Goal: Find specific page/section: Find specific page/section

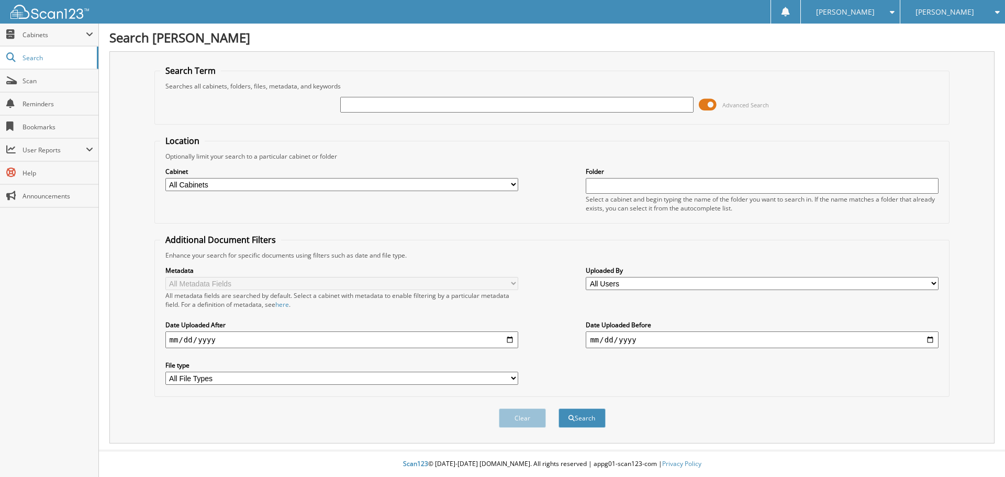
click at [397, 106] on input "text" at bounding box center [516, 105] width 353 height 16
type input "dealersocket"
click at [423, 186] on select "All Cabinets ACCOUNTS PAYABLE AM SERVICE CAR DEALS FCTP AGREEMENTS PARTS SERVIC…" at bounding box center [341, 184] width 353 height 13
select select "21273"
click at [165, 178] on select "All Cabinets ACCOUNTS PAYABLE AM SERVICE CAR DEALS FCTP AGREEMENTS PARTS SERVIC…" at bounding box center [341, 184] width 353 height 13
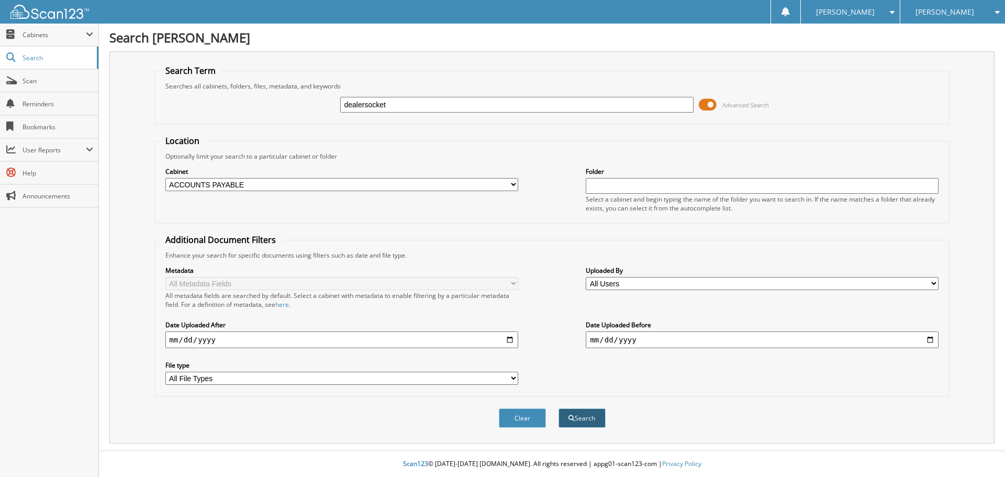
click at [589, 417] on button "Search" at bounding box center [582, 417] width 47 height 19
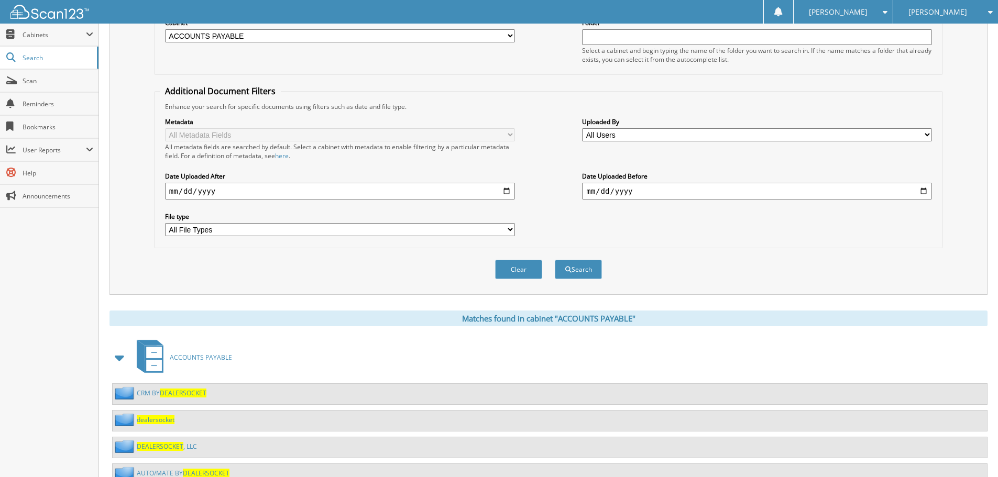
scroll to position [262, 0]
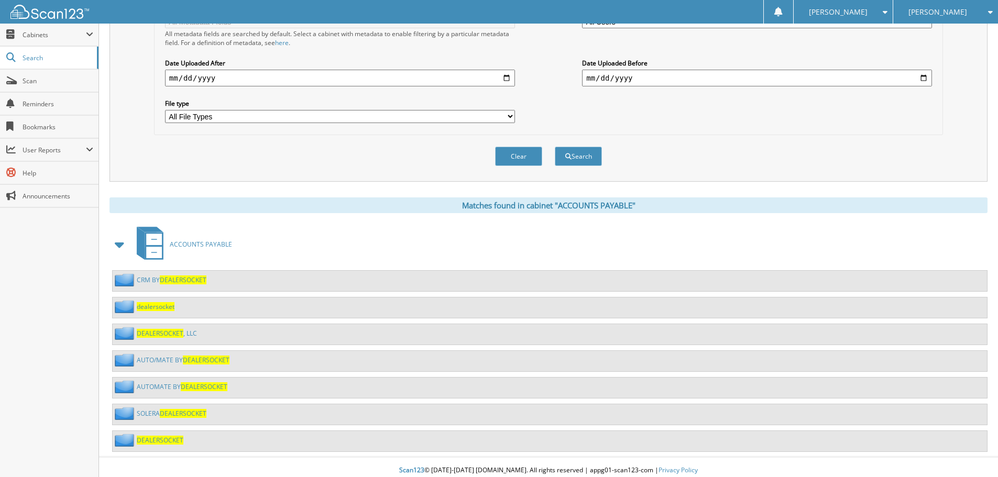
click at [174, 281] on span "DEALERSOCKET" at bounding box center [183, 279] width 47 height 9
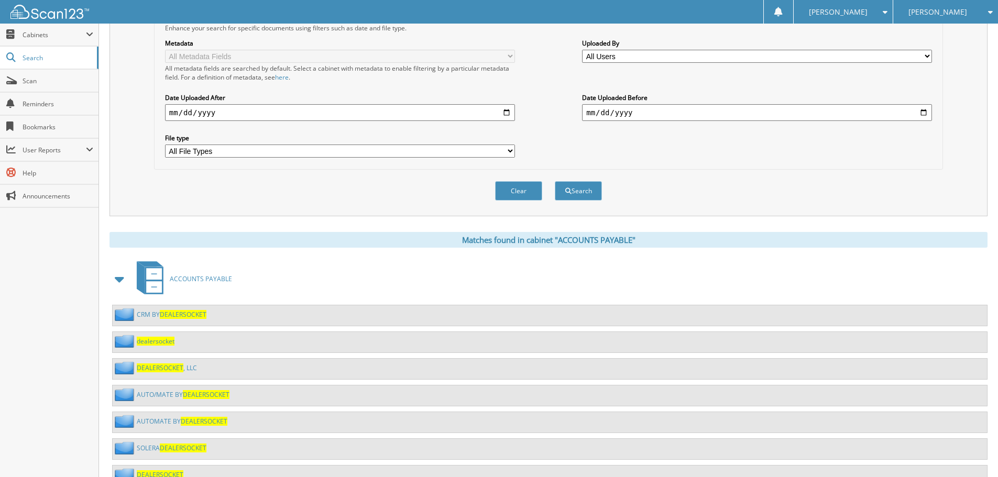
scroll to position [269, 0]
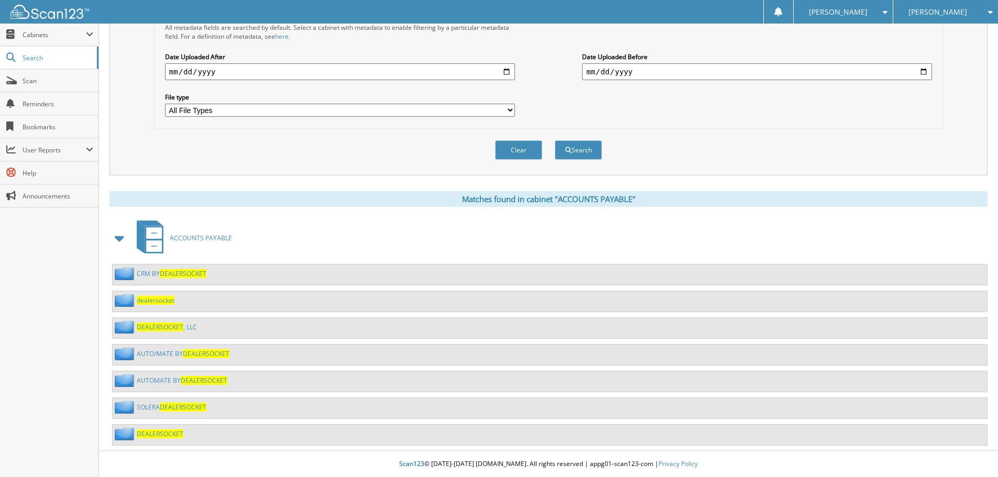
click at [153, 302] on span "dealersocket" at bounding box center [156, 300] width 38 height 9
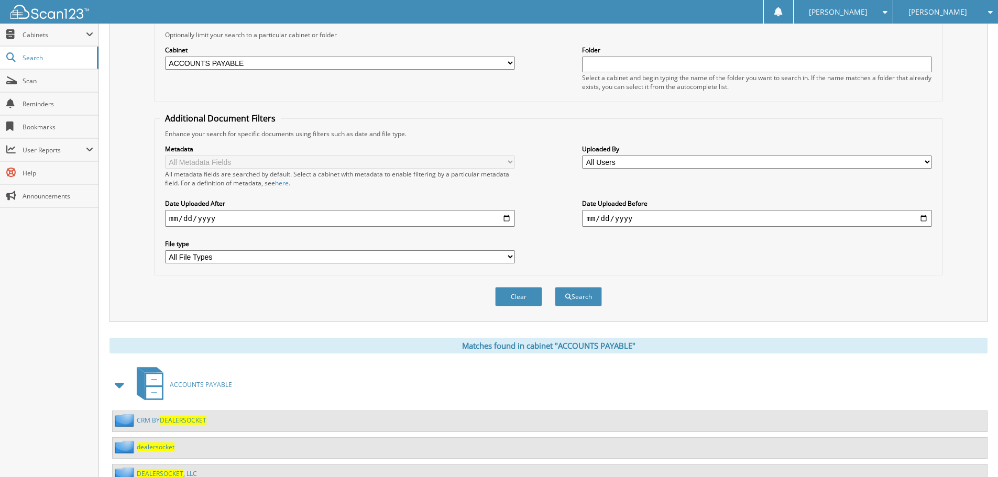
scroll to position [269, 0]
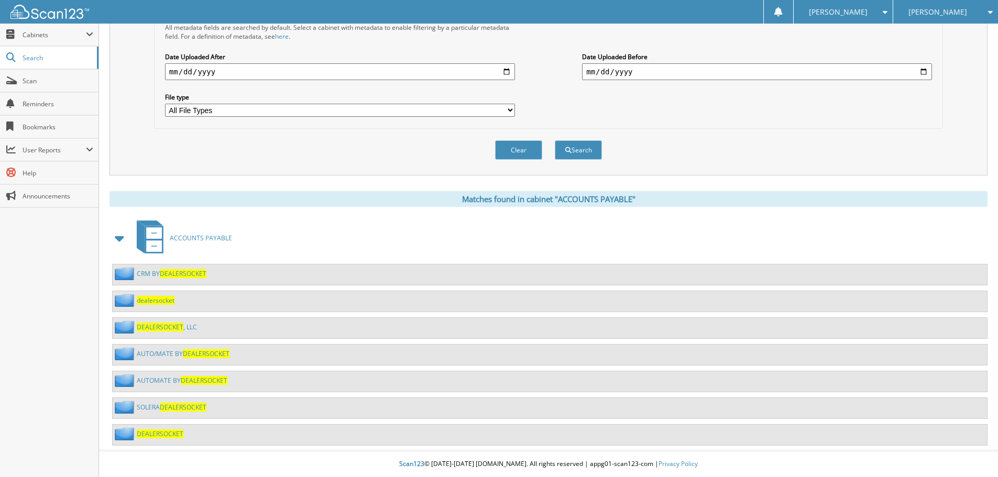
click at [157, 327] on span "DEALERSOCKET" at bounding box center [160, 327] width 47 height 9
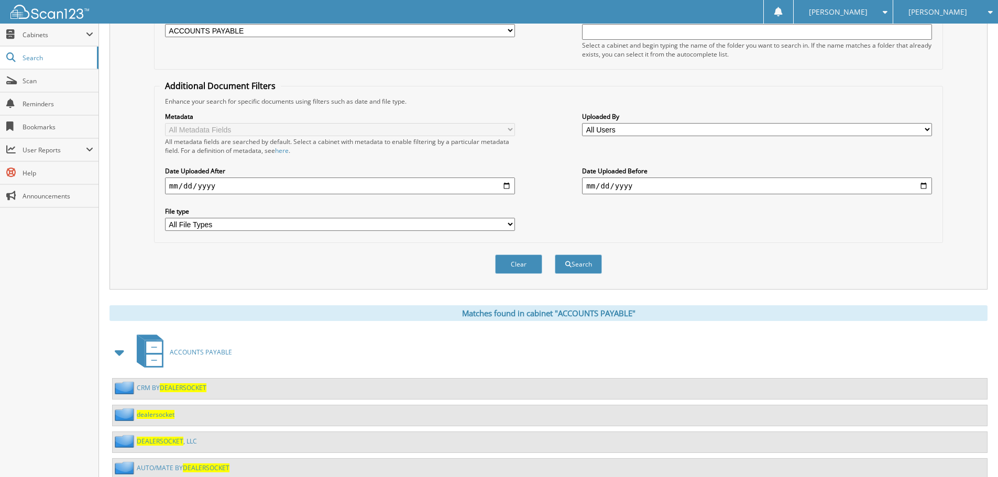
scroll to position [269, 0]
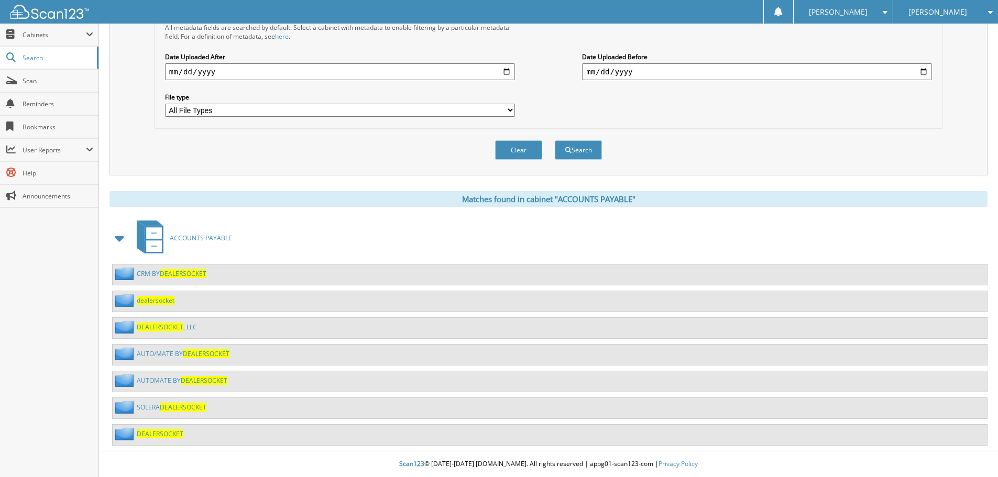
click at [203, 350] on span "DEALERSOCKET" at bounding box center [206, 353] width 47 height 9
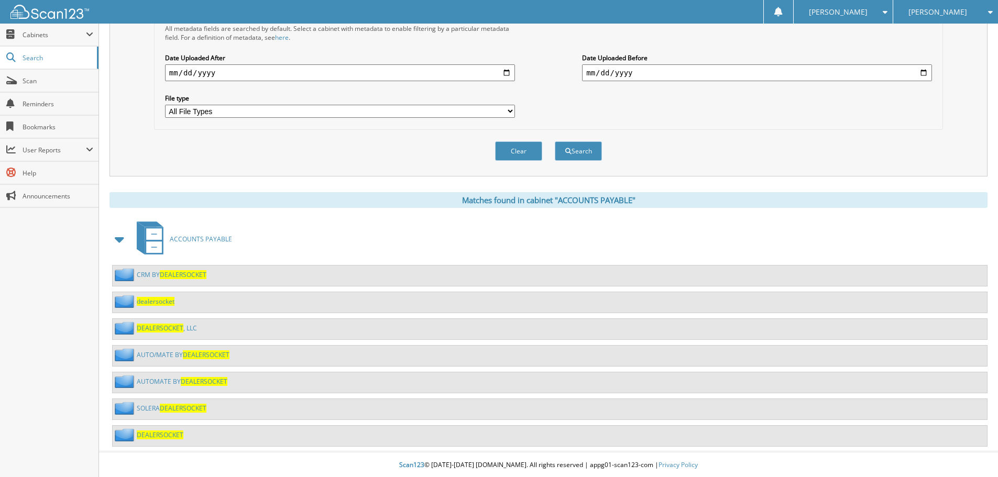
scroll to position [269, 0]
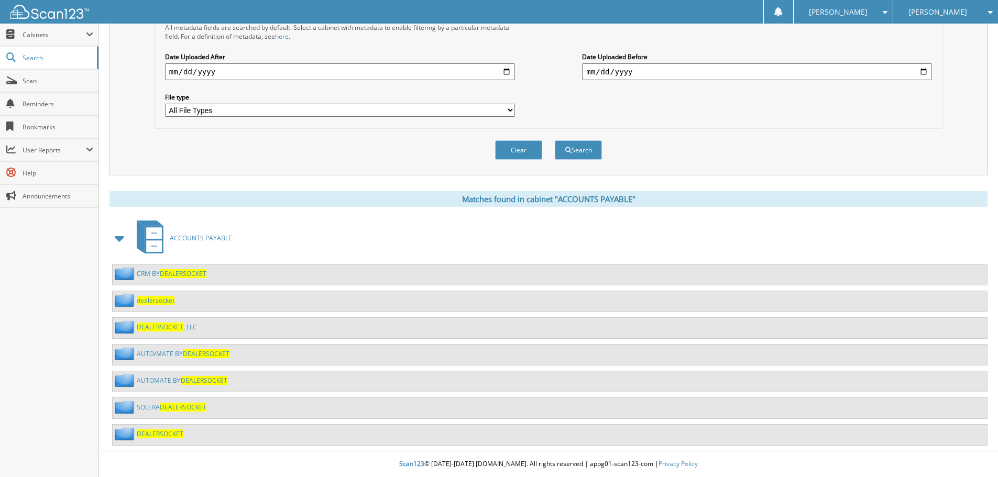
click at [206, 351] on span "DEALERSOCKET" at bounding box center [206, 353] width 47 height 9
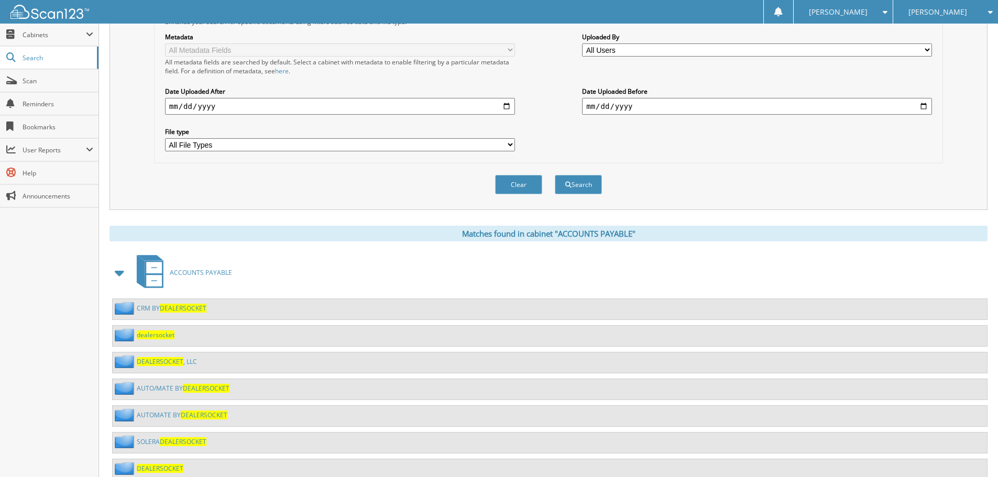
scroll to position [262, 0]
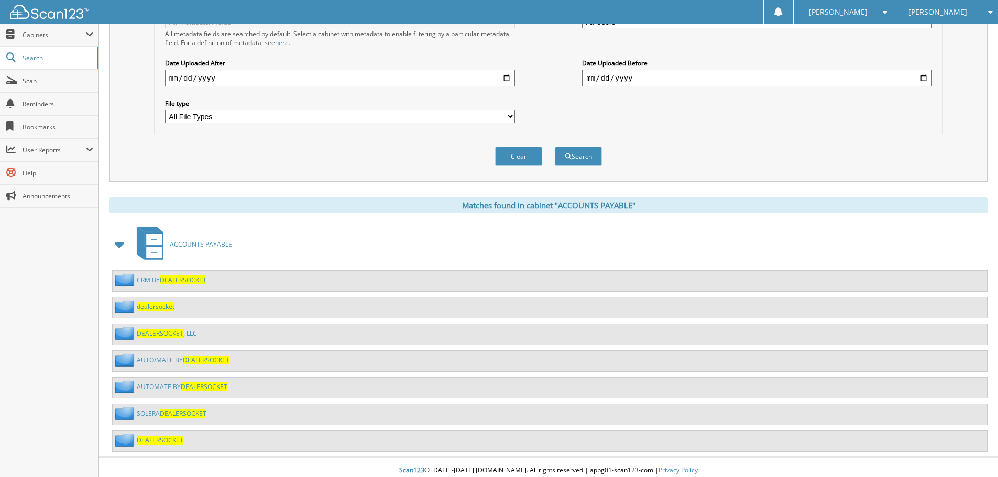
click at [200, 385] on span "DEALERSOCKET" at bounding box center [204, 386] width 47 height 9
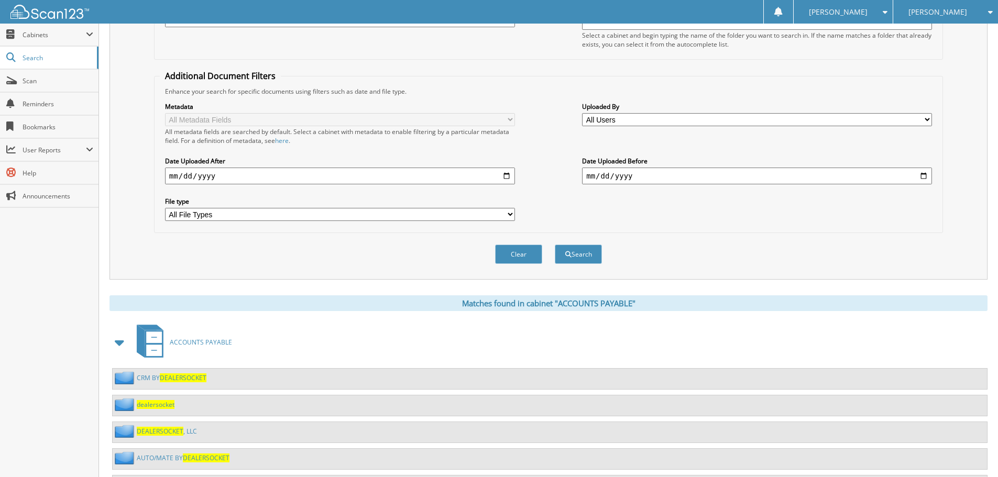
scroll to position [269, 0]
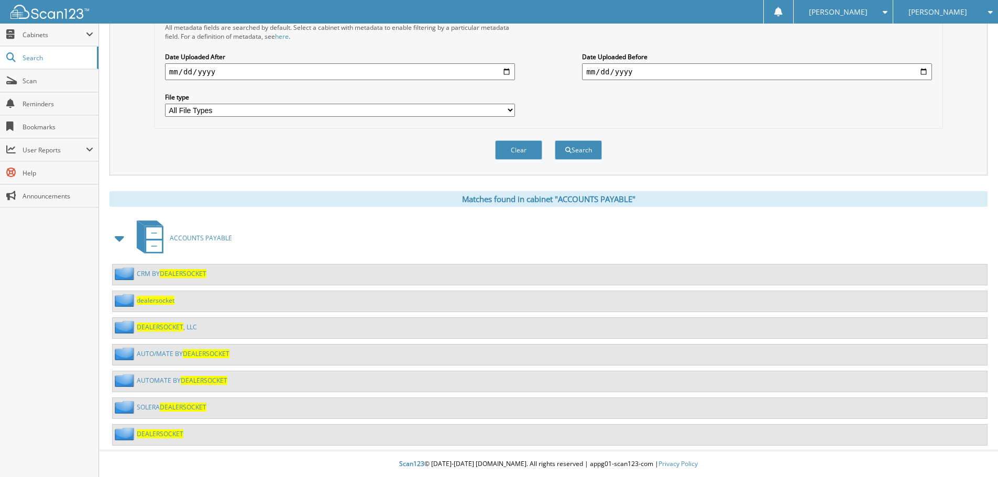
click at [178, 408] on span "DEALERSOCKET" at bounding box center [183, 407] width 47 height 9
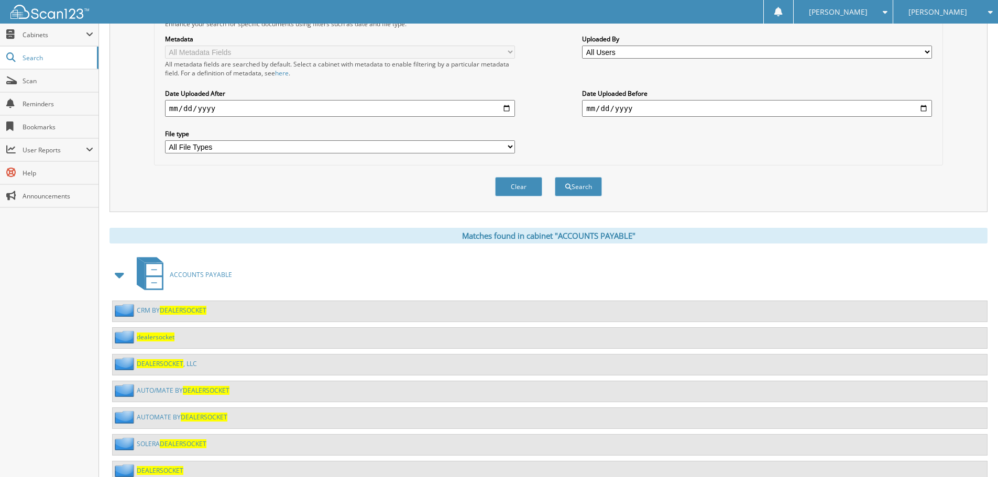
scroll to position [269, 0]
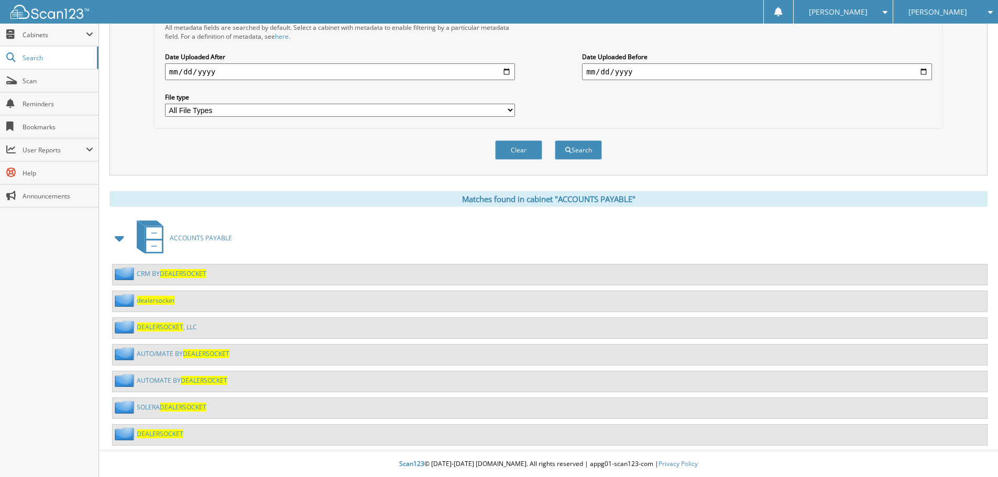
click at [162, 434] on span "DEALERSOCKET" at bounding box center [160, 433] width 47 height 9
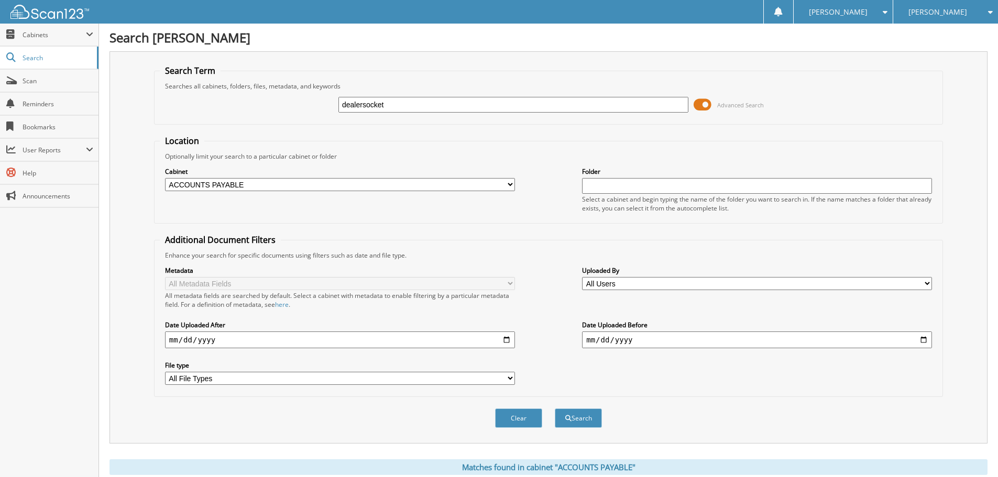
drag, startPoint x: 314, startPoint y: 102, endPoint x: 293, endPoint y: 102, distance: 21.5
click at [293, 102] on div "dealersocket Advanced Search" at bounding box center [548, 105] width 777 height 28
type input "solera"
click at [577, 420] on button "Search" at bounding box center [578, 417] width 47 height 19
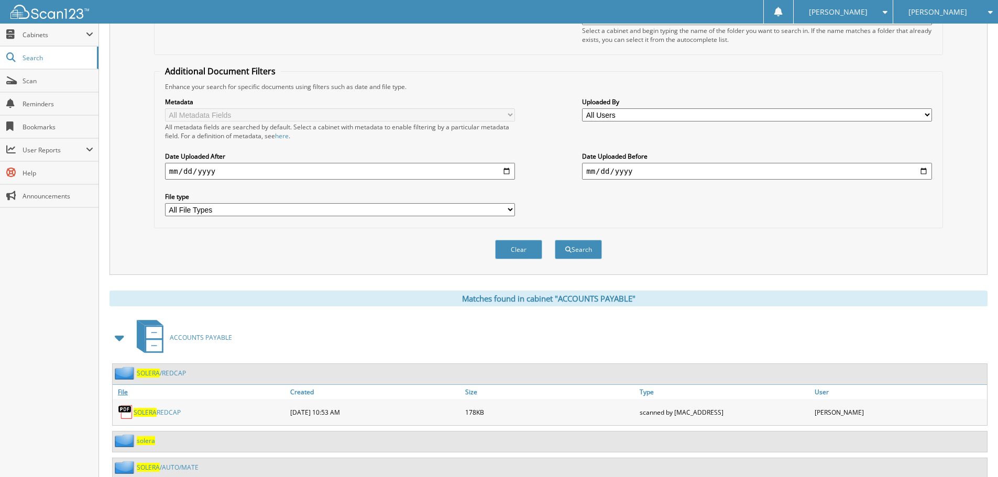
scroll to position [262, 0]
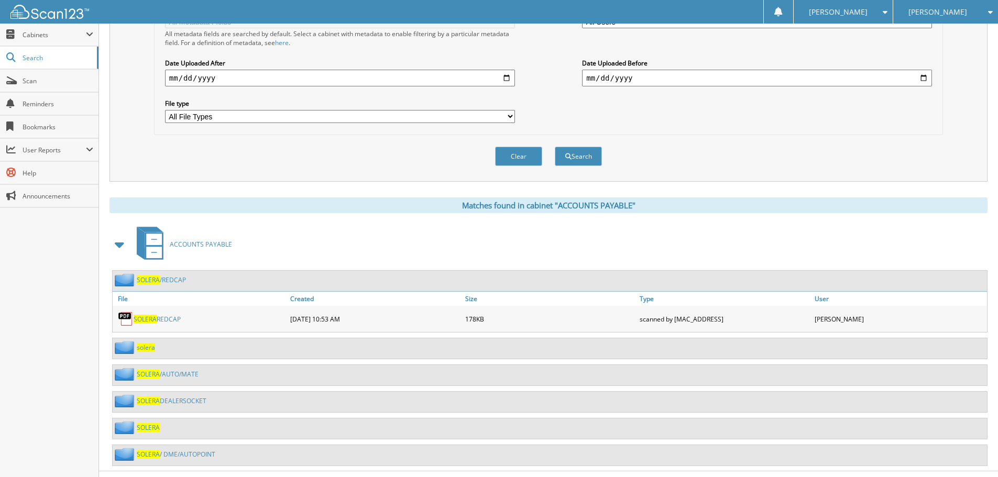
click at [150, 281] on span "SOLERA" at bounding box center [148, 279] width 23 height 9
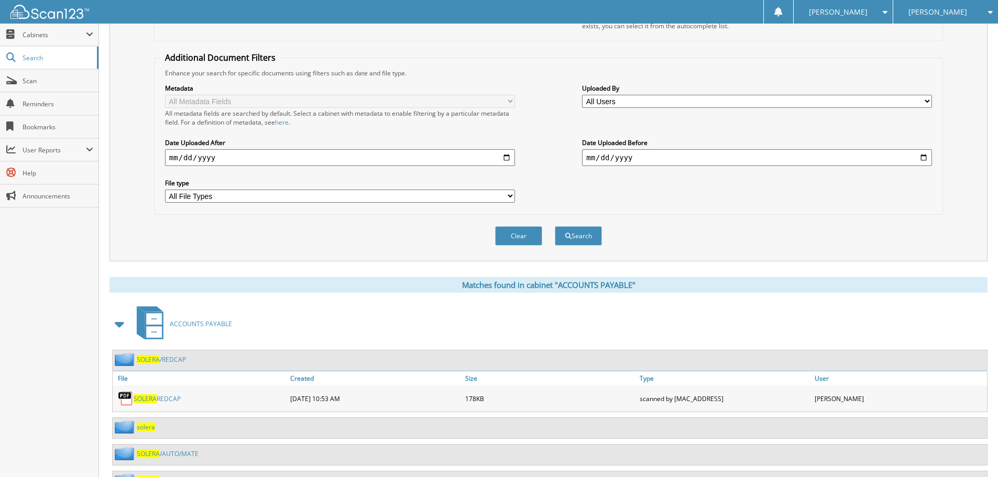
scroll to position [283, 0]
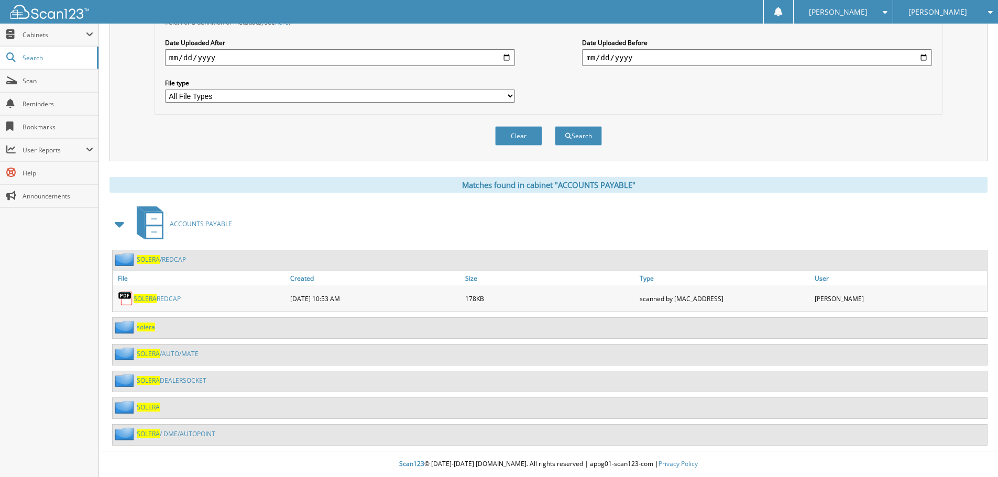
click at [155, 380] on span "SOLERA" at bounding box center [148, 380] width 23 height 9
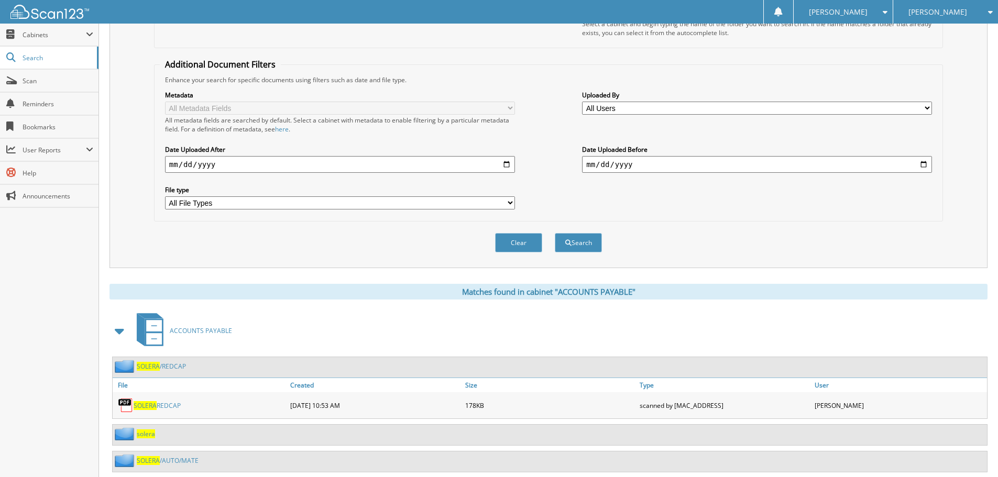
scroll to position [283, 0]
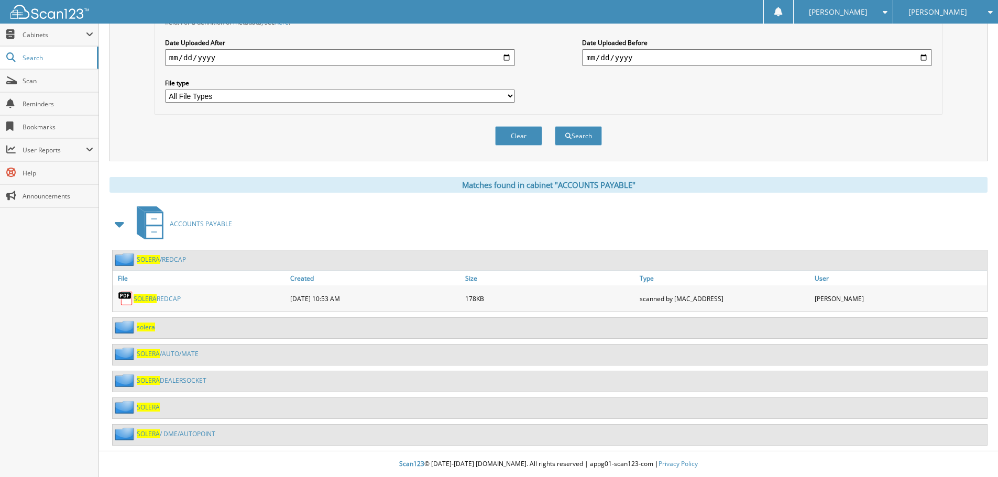
click at [146, 328] on span "solera" at bounding box center [146, 327] width 18 height 9
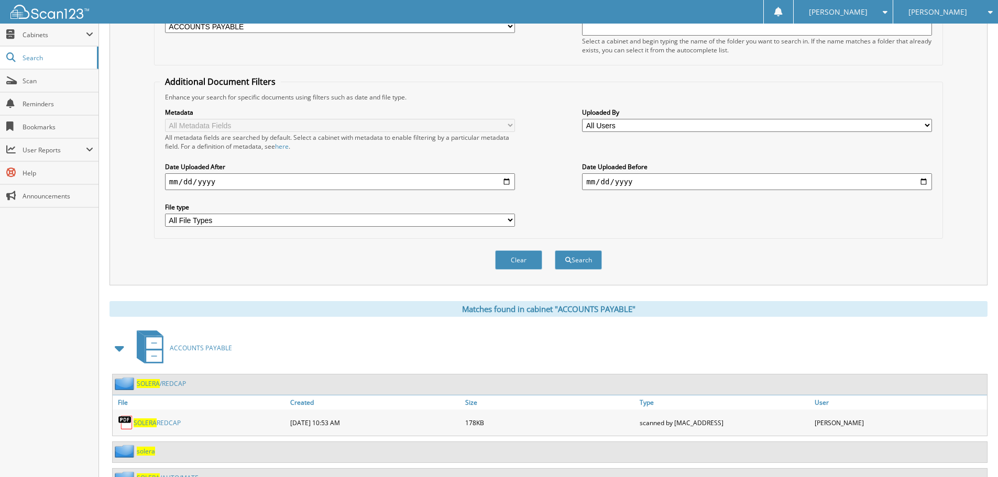
scroll to position [283, 0]
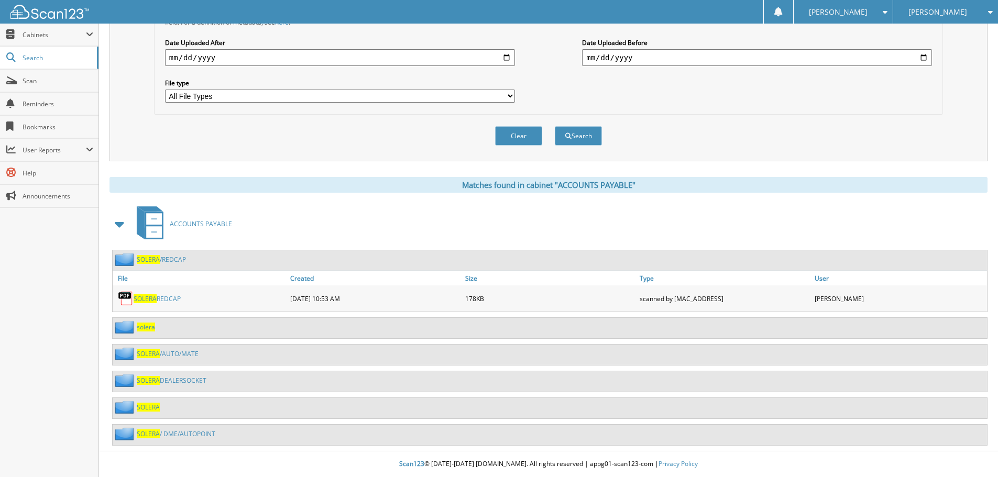
click at [151, 352] on span "SOLERA" at bounding box center [148, 353] width 23 height 9
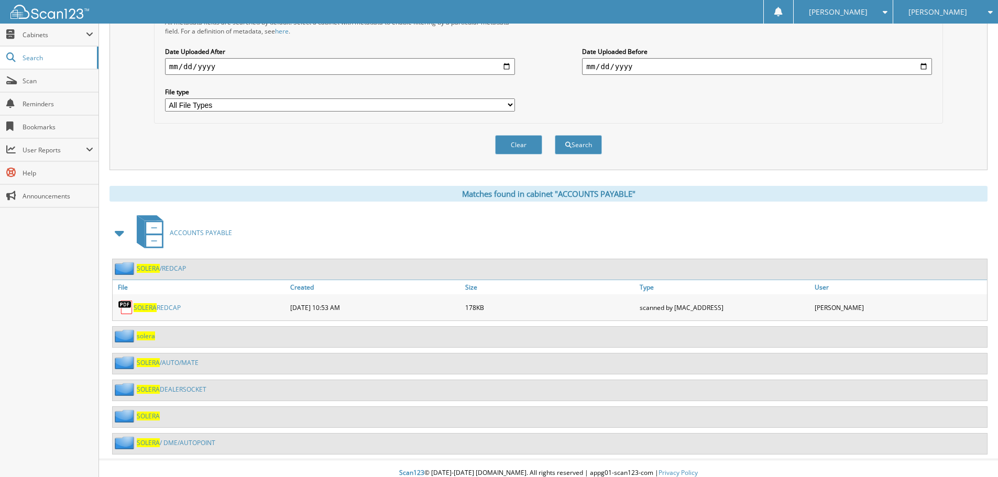
scroll to position [283, 0]
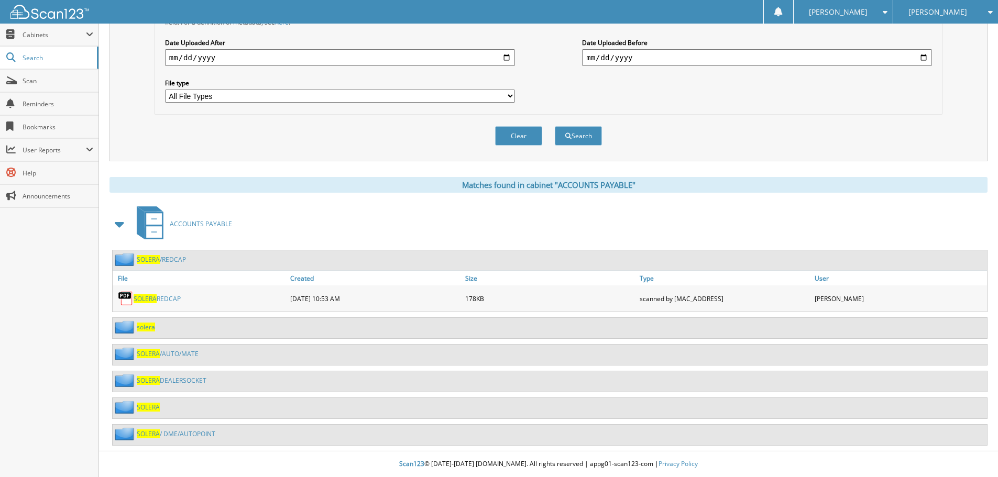
click at [174, 353] on link "SOLERA /AUTO/MATE" at bounding box center [168, 353] width 62 height 9
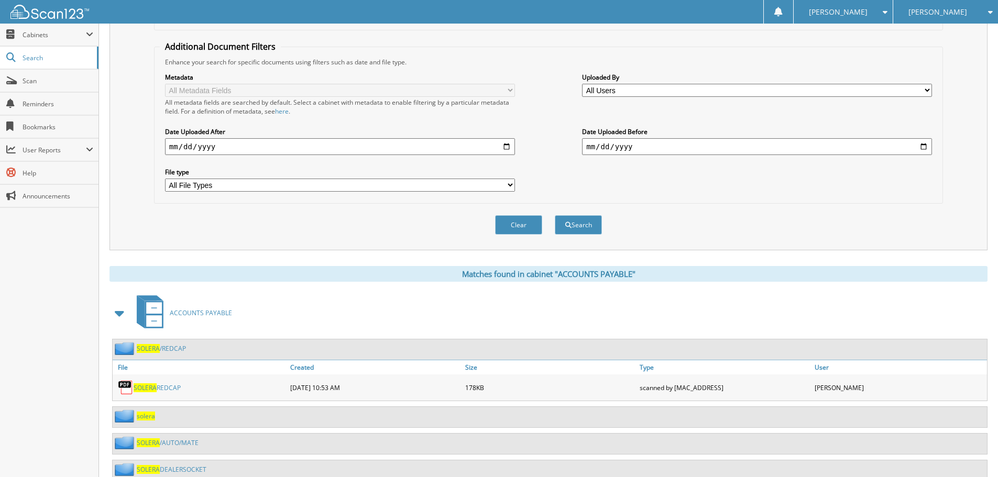
scroll to position [283, 0]
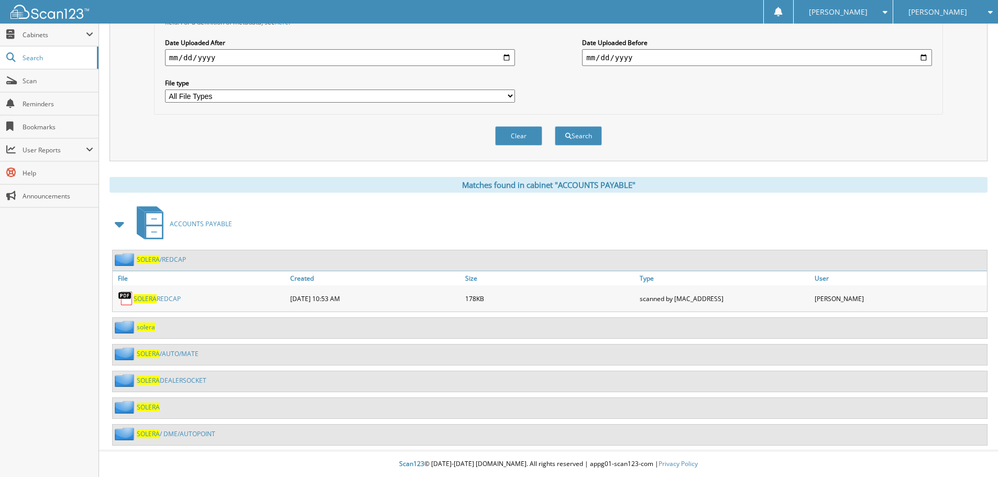
click at [149, 408] on span "SOLERA" at bounding box center [148, 407] width 23 height 9
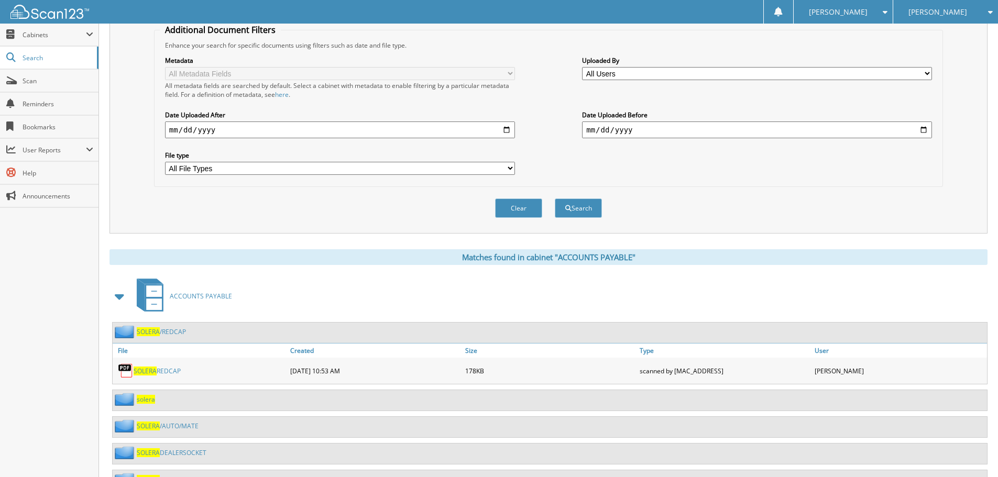
scroll to position [283, 0]
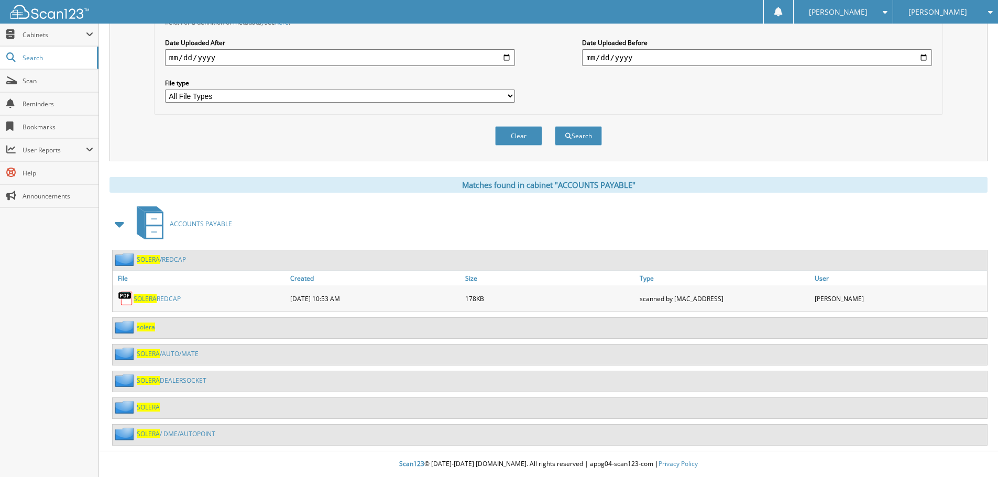
click at [173, 432] on link "SOLERA / DME/AUTOPOINT" at bounding box center [176, 433] width 79 height 9
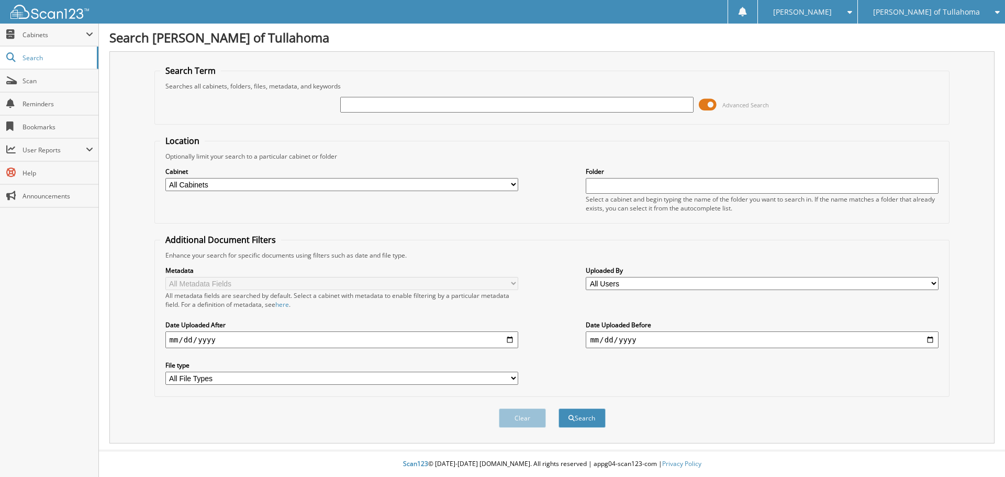
click at [359, 104] on input "text" at bounding box center [516, 105] width 353 height 16
type input "dealersocket"
click at [585, 418] on button "Search" at bounding box center [582, 417] width 47 height 19
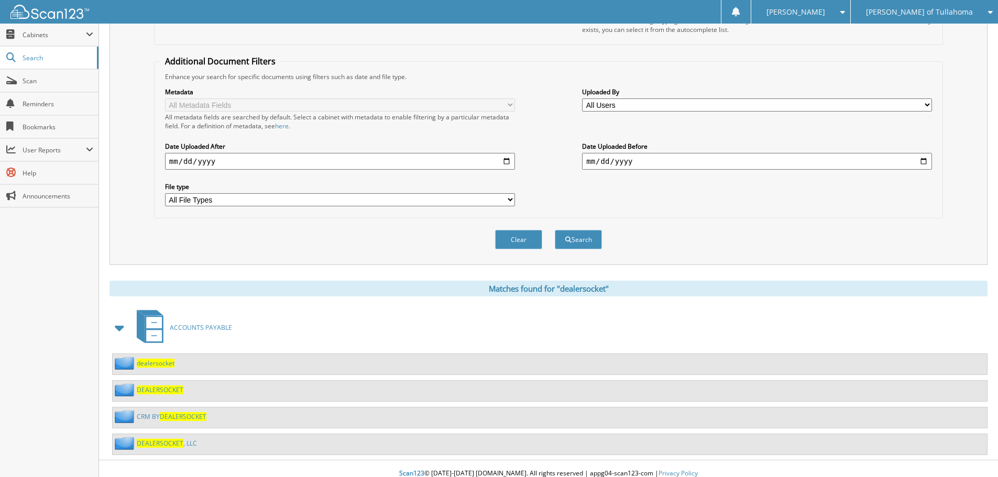
scroll to position [189, 0]
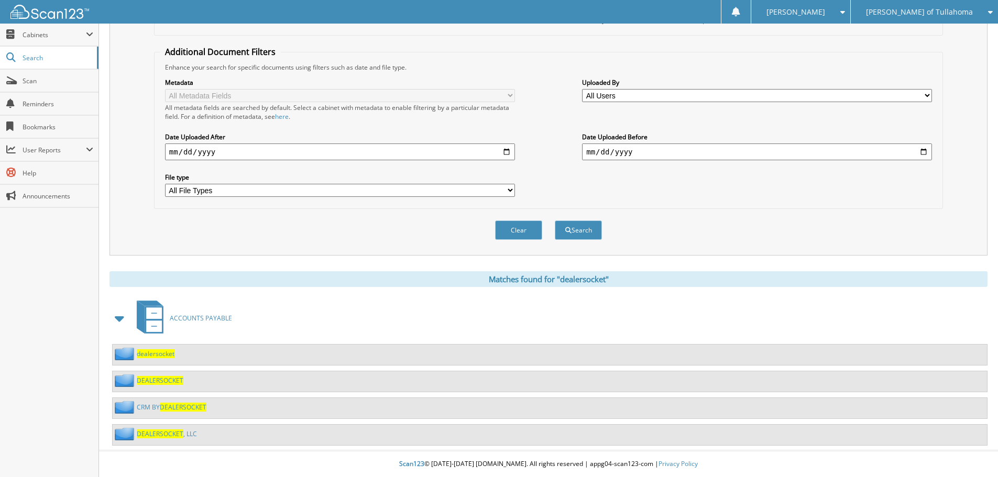
click at [149, 352] on span "dealersocket" at bounding box center [156, 353] width 38 height 9
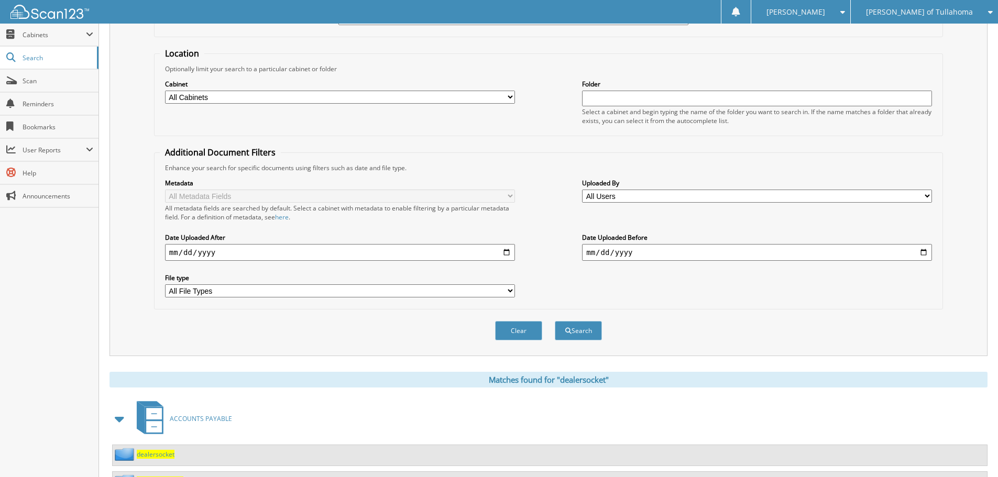
scroll to position [189, 0]
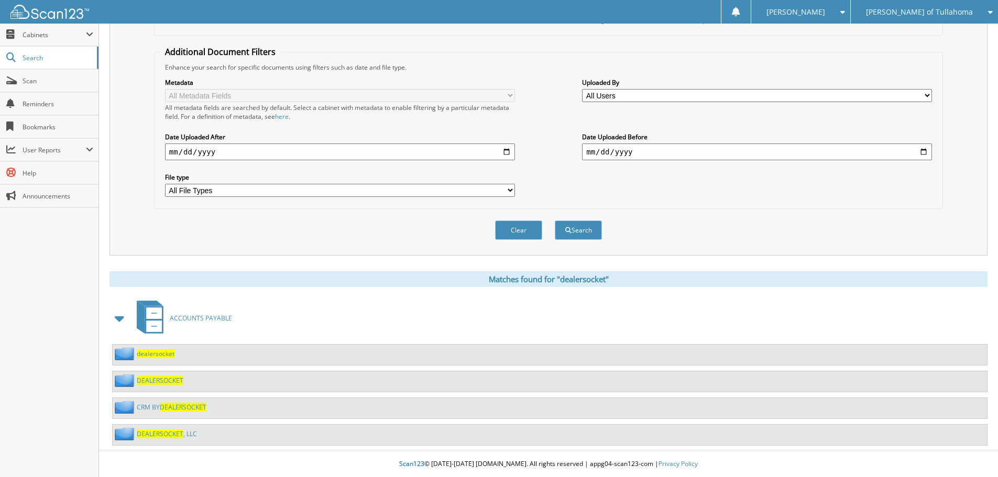
click at [172, 378] on span "DEALERSOCKET" at bounding box center [160, 380] width 47 height 9
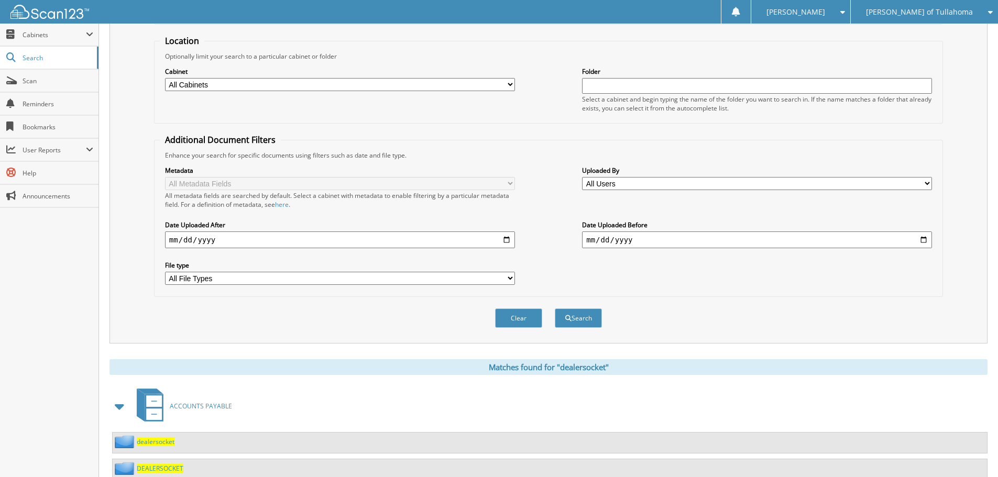
scroll to position [189, 0]
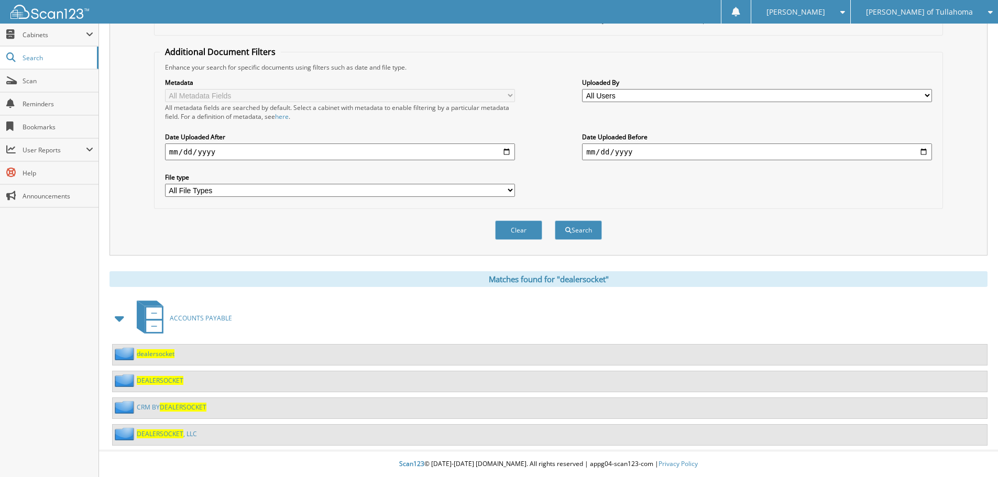
click at [171, 406] on span "DEALERSOCKET" at bounding box center [183, 407] width 47 height 9
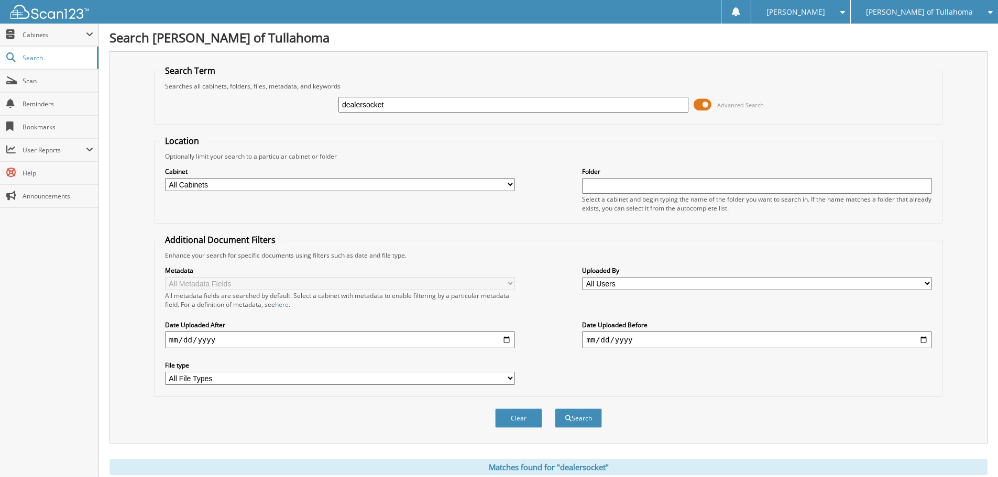
scroll to position [189, 0]
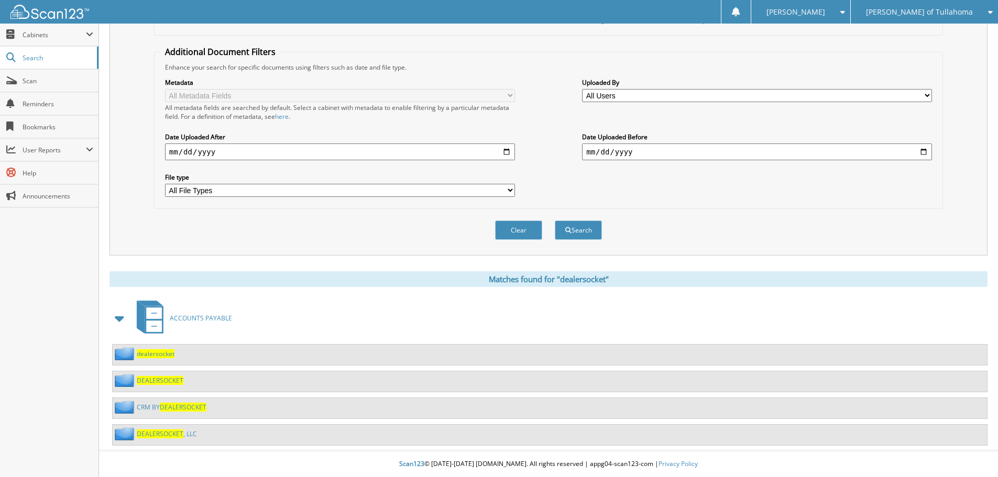
click at [167, 437] on span "DEALERSOCKET" at bounding box center [160, 433] width 47 height 9
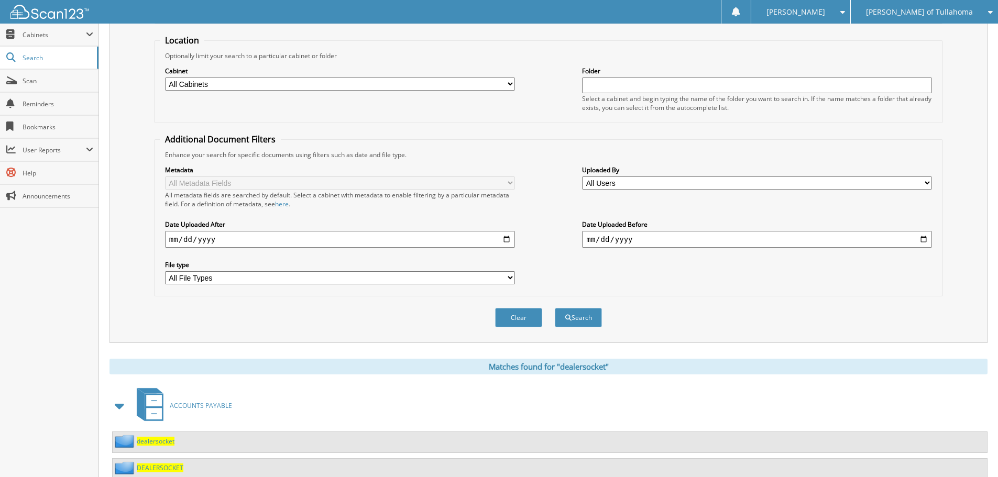
scroll to position [189, 0]
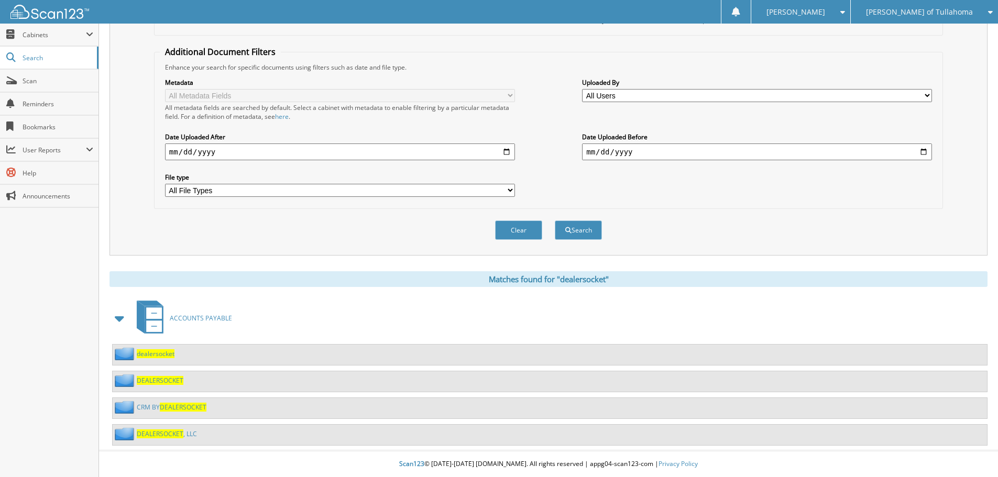
click at [168, 435] on span "DEALERSOCKET" at bounding box center [160, 433] width 47 height 9
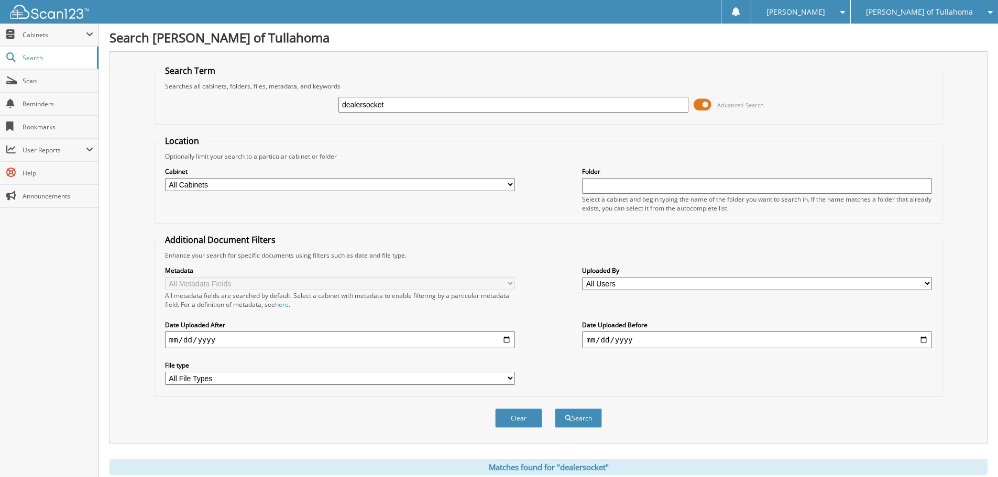
drag, startPoint x: 407, startPoint y: 98, endPoint x: 224, endPoint y: 101, distance: 183.3
click at [224, 101] on div "dealersocket Advanced Search" at bounding box center [548, 105] width 777 height 28
type input "automate"
click at [555, 408] on button "Search" at bounding box center [578, 417] width 47 height 19
click at [505, 184] on select "All Cabinets ACCOUNTS PAYABLE AM SERVICE CAR DEALS FCTP AGREEMENTS PARTS SERVIC…" at bounding box center [340, 184] width 350 height 13
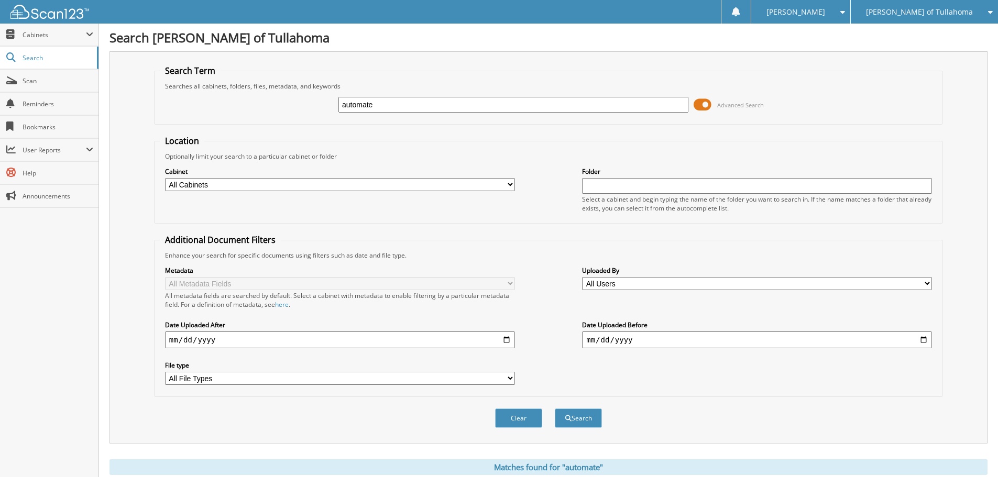
select select "21279"
click at [165, 178] on select "All Cabinets ACCOUNTS PAYABLE AM SERVICE CAR DEALS FCTP AGREEMENTS PARTS SERVIC…" at bounding box center [340, 184] width 350 height 13
click at [574, 418] on button "Search" at bounding box center [578, 417] width 47 height 19
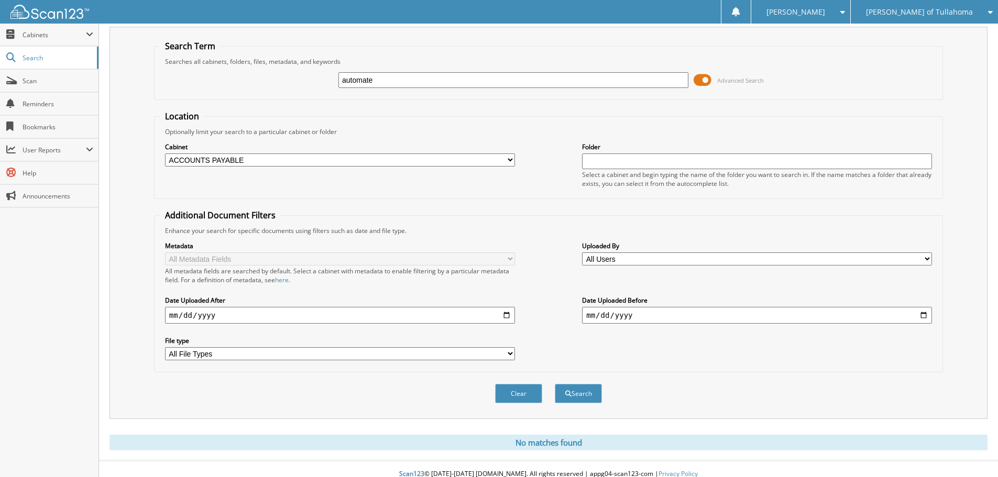
scroll to position [35, 0]
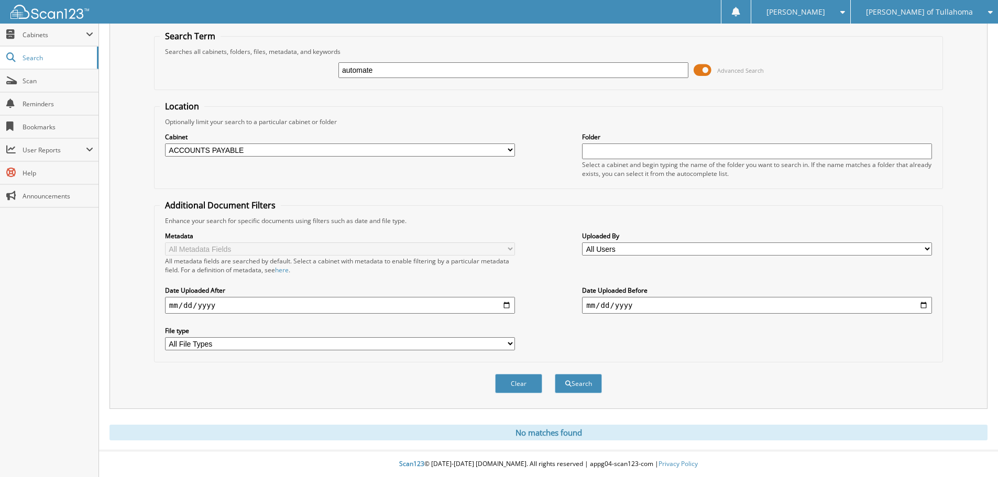
drag, startPoint x: 391, startPoint y: 70, endPoint x: 232, endPoint y: 70, distance: 159.2
click at [232, 70] on div "automate Advanced Search" at bounding box center [548, 70] width 777 height 28
